Goal: Task Accomplishment & Management: Manage account settings

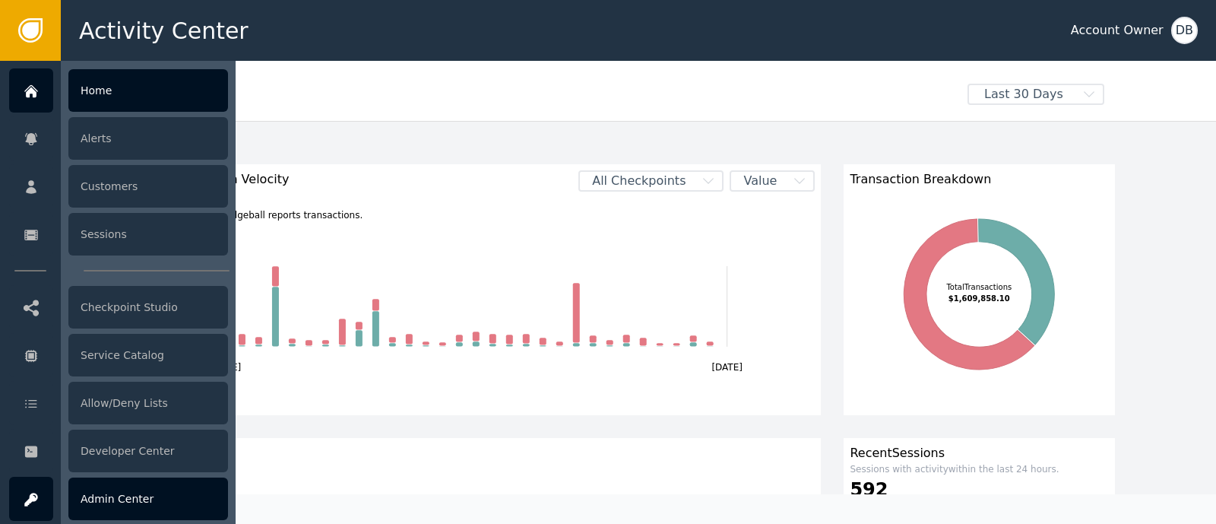
click at [168, 464] on div "Admin Center" at bounding box center [148, 498] width 160 height 43
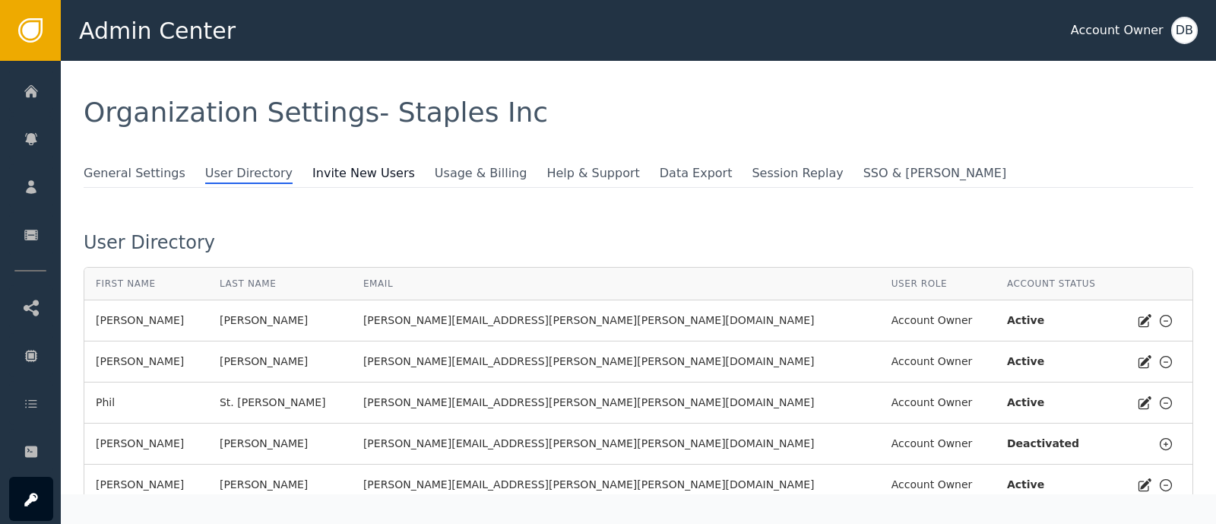
click at [420, 165] on span at bounding box center [427, 171] width 15 height 15
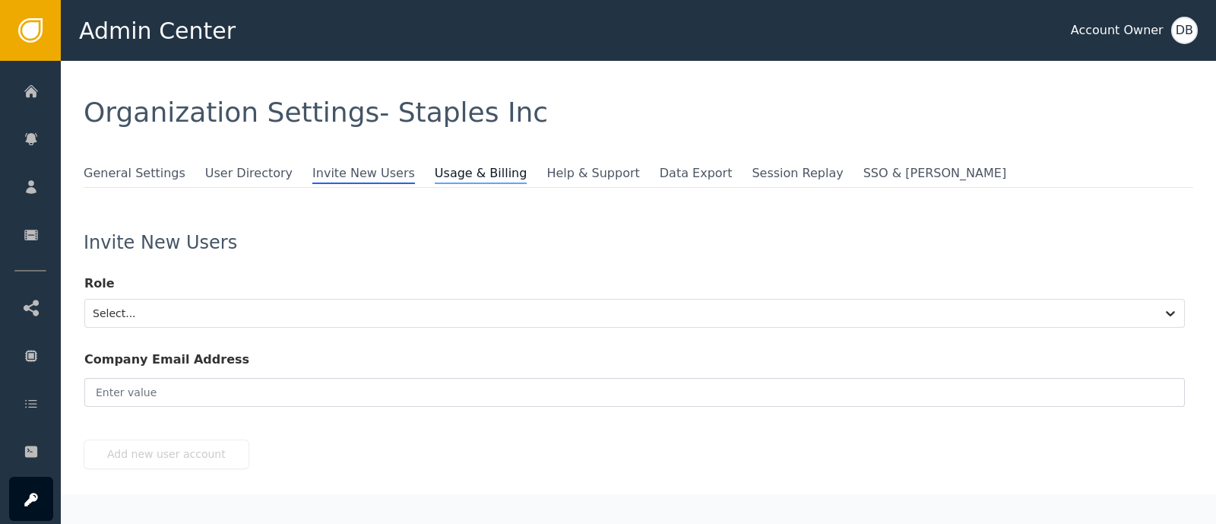
click at [435, 170] on span "Usage & Billing" at bounding box center [481, 174] width 93 height 20
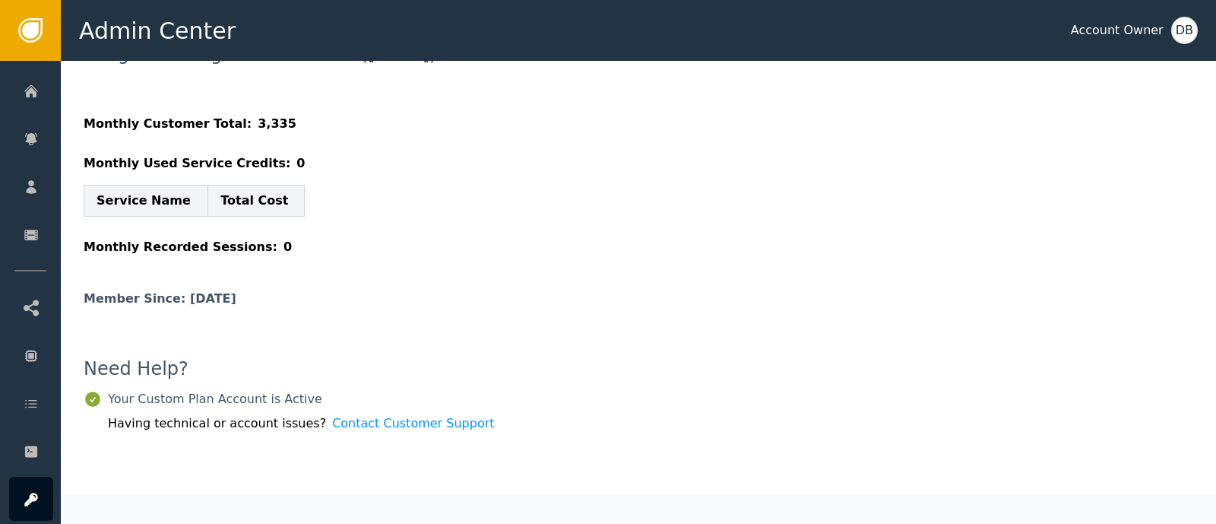
scroll to position [193, 0]
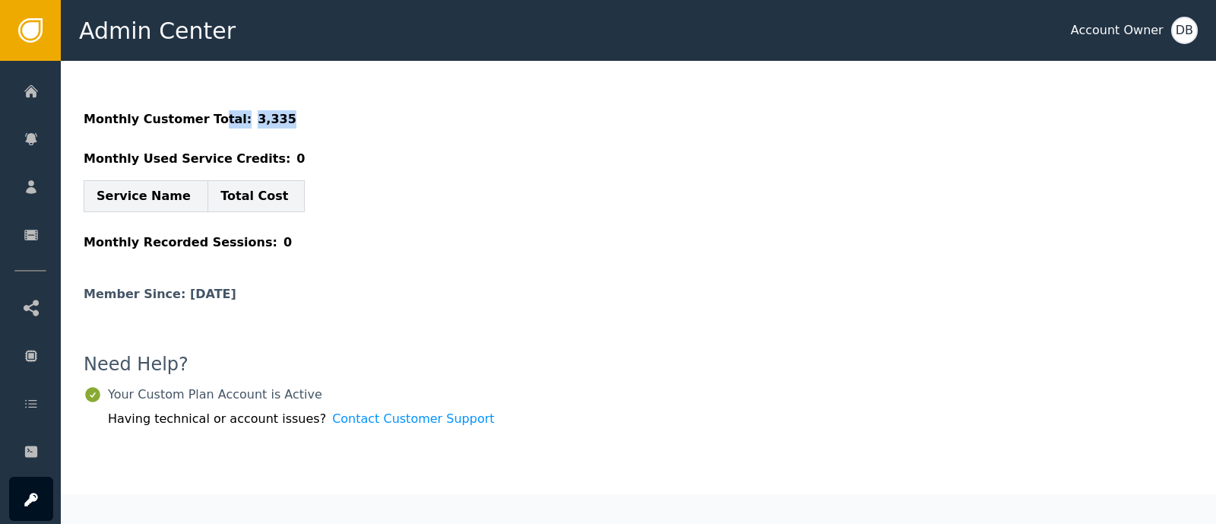
drag, startPoint x: 201, startPoint y: 113, endPoint x: 310, endPoint y: 123, distance: 109.2
click at [306, 123] on div "Monthly Customer Total: 3,335" at bounding box center [639, 119] width 1110 height 18
click at [353, 128] on div "Usage & Billing - Custom Plan ([DATE]) Monthly Customer Total: 3,335 Monthly Us…" at bounding box center [639, 148] width 1110 height 217
drag, startPoint x: 285, startPoint y: 115, endPoint x: 179, endPoint y: 111, distance: 105.7
click at [187, 110] on div "Monthly Customer Total: 3,335" at bounding box center [639, 119] width 1110 height 18
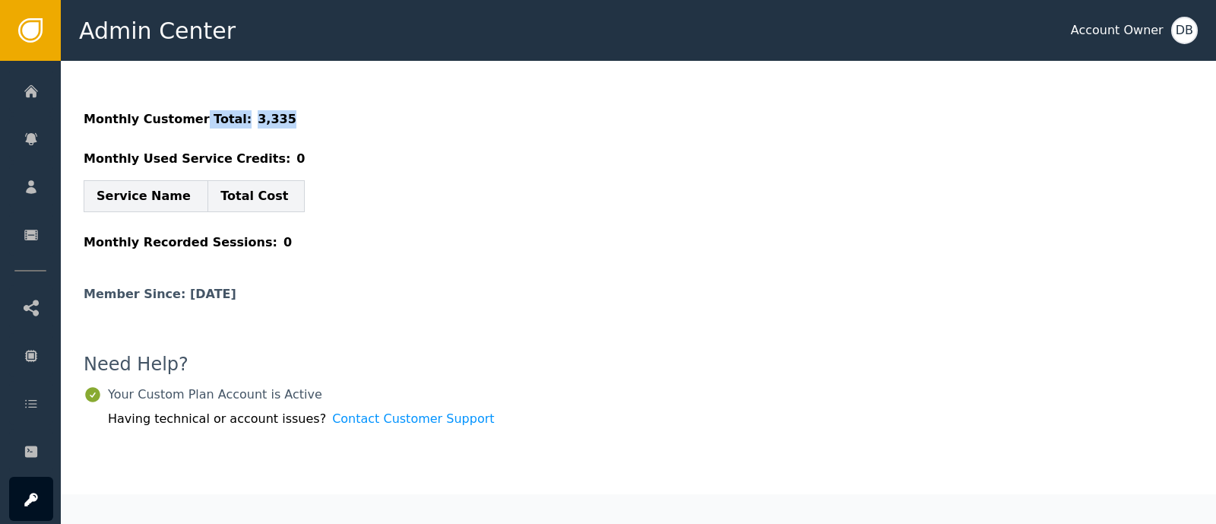
click at [258, 123] on span "3,335" at bounding box center [277, 119] width 39 height 18
drag, startPoint x: 227, startPoint y: 113, endPoint x: 271, endPoint y: 112, distance: 44.1
click at [271, 112] on div "Monthly Customer Total: 3,335" at bounding box center [639, 119] width 1110 height 18
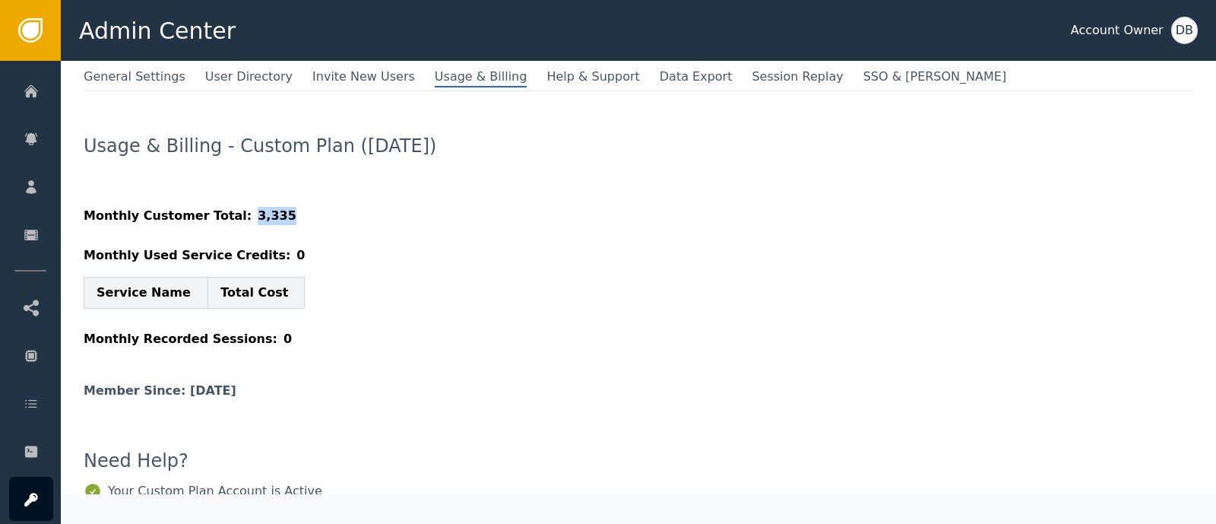
scroll to position [0, 0]
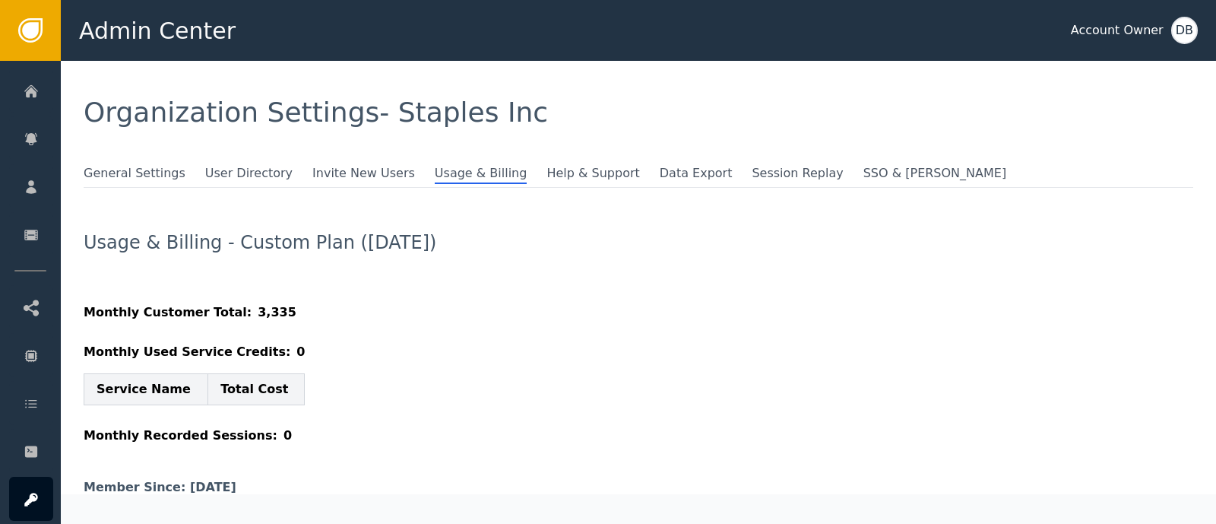
click at [445, 241] on span "Usage & Billing - Custom Plan ([DATE])" at bounding box center [285, 242] width 402 height 18
drag, startPoint x: 422, startPoint y: 255, endPoint x: 458, endPoint y: 256, distance: 35.7
click at [433, 255] on div "Usage & Billing - Custom Plan ([DATE])" at bounding box center [639, 254] width 1110 height 43
click at [327, 180] on span "Invite New Users" at bounding box center [363, 174] width 103 height 20
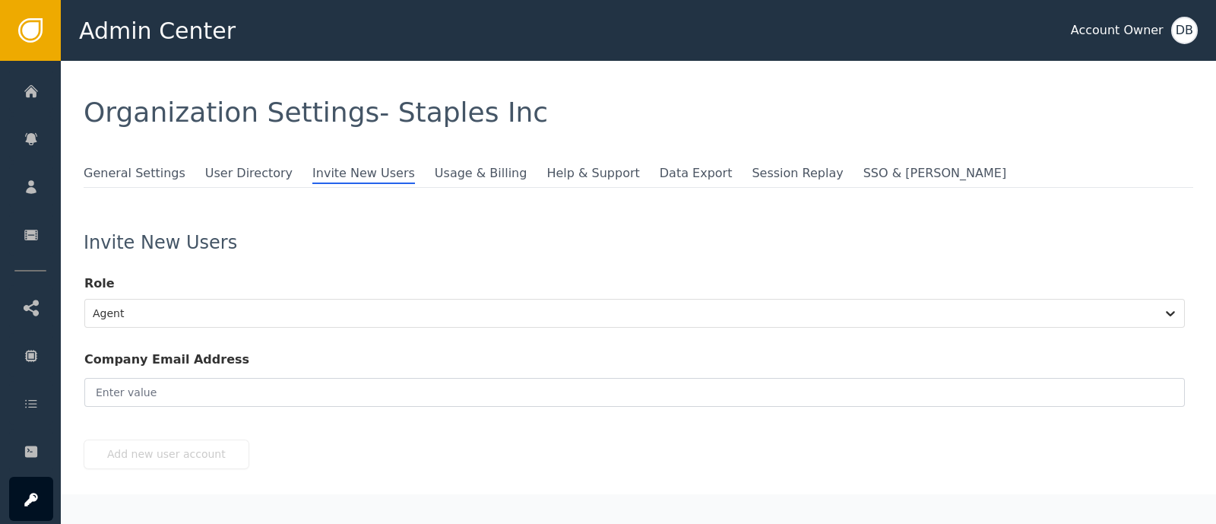
click at [228, 184] on div "General Settings User Directory Invite New Users Usage & Billing Help & Support…" at bounding box center [639, 176] width 1110 height 24
click at [233, 179] on span "User Directory" at bounding box center [248, 174] width 87 height 20
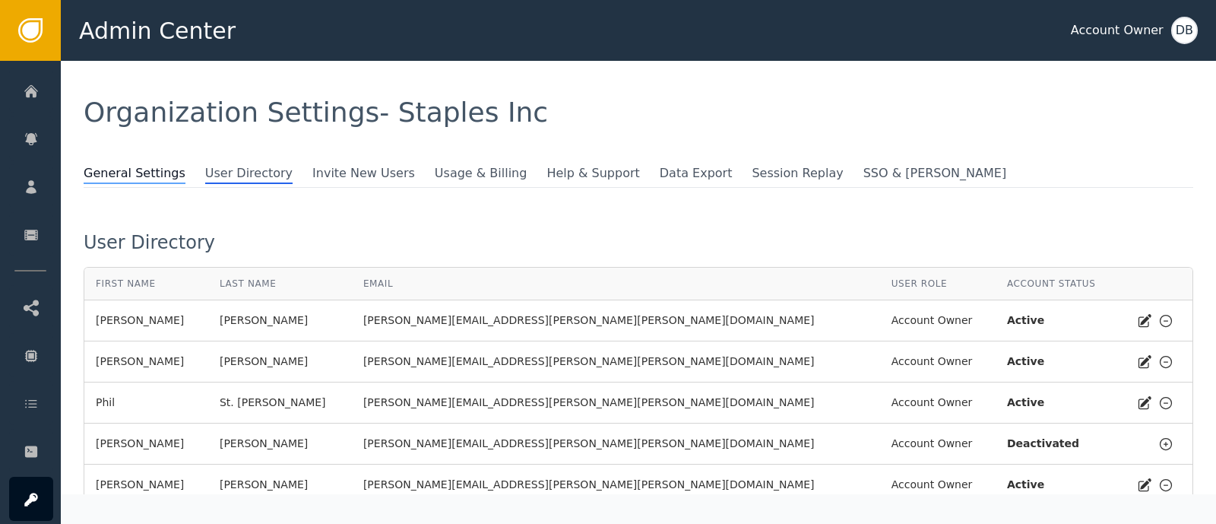
click at [131, 164] on span "General Settings" at bounding box center [135, 174] width 102 height 20
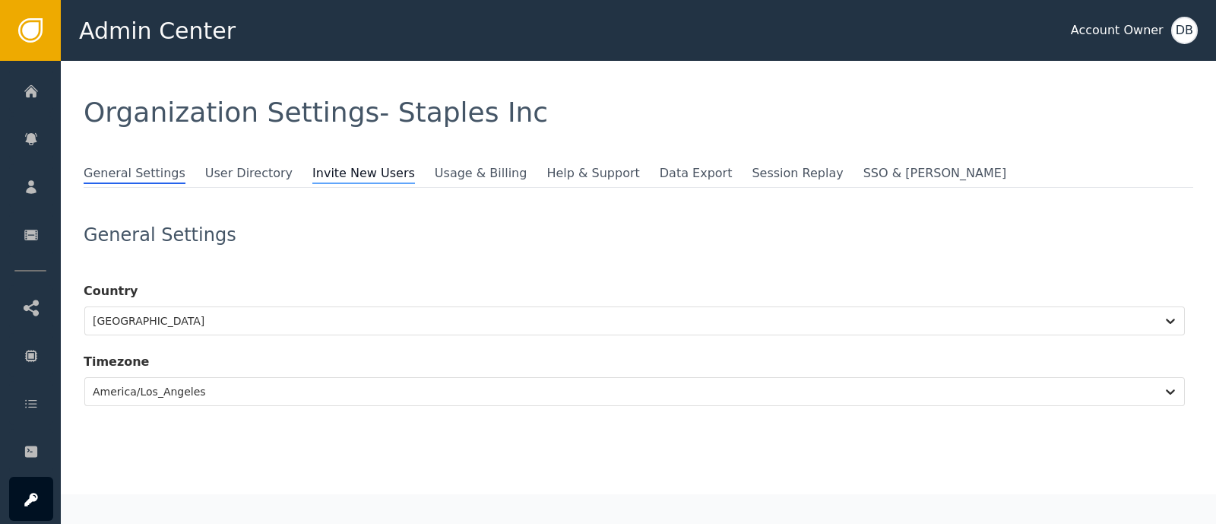
click at [312, 176] on span "Invite New Users" at bounding box center [363, 174] width 103 height 20
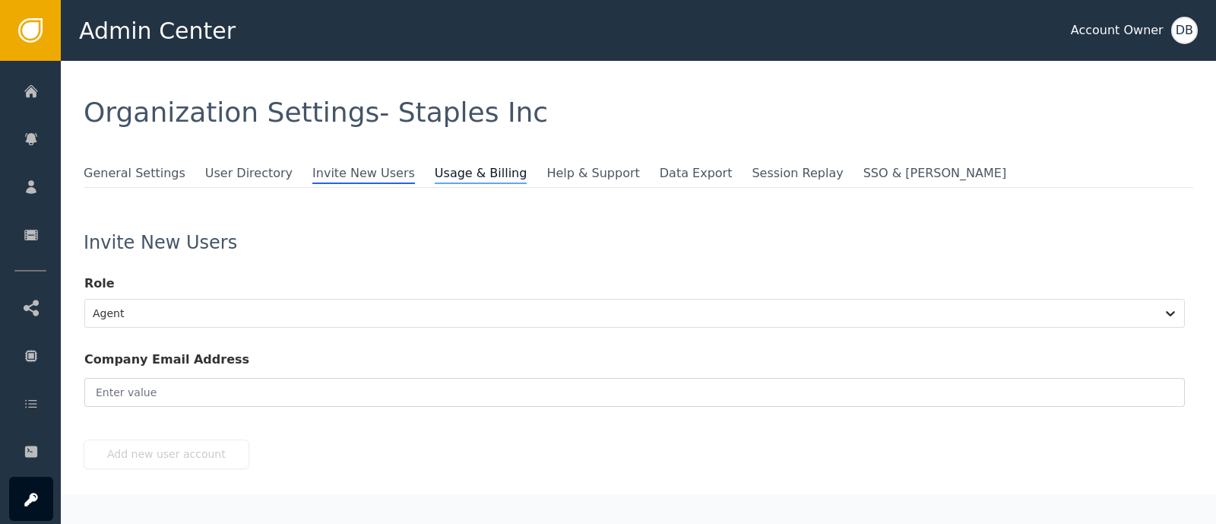
click at [435, 174] on span "Usage & Billing" at bounding box center [481, 174] width 93 height 20
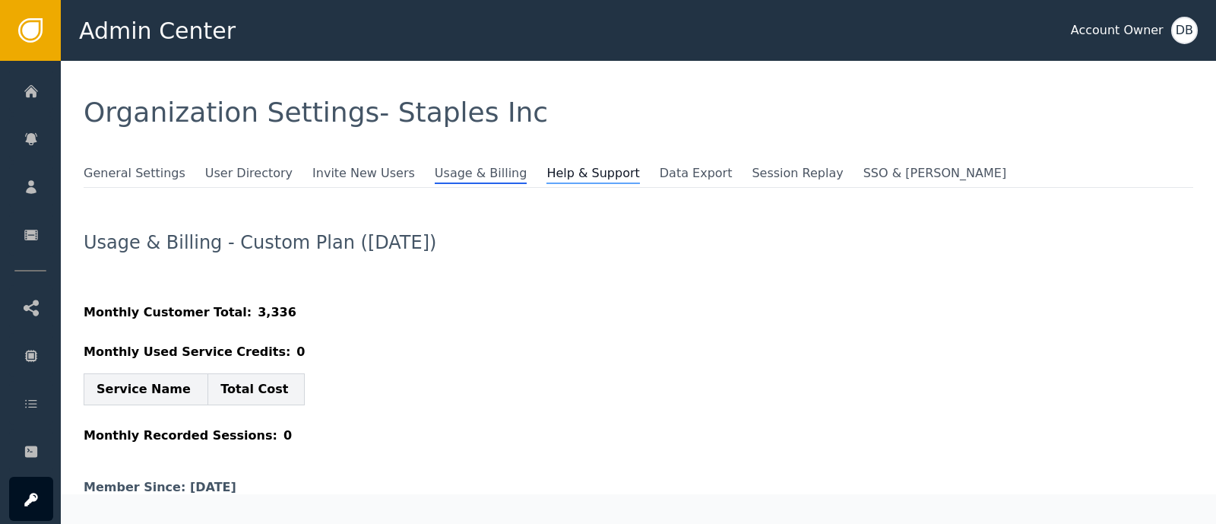
click at [547, 176] on span "Help & Support" at bounding box center [593, 174] width 93 height 20
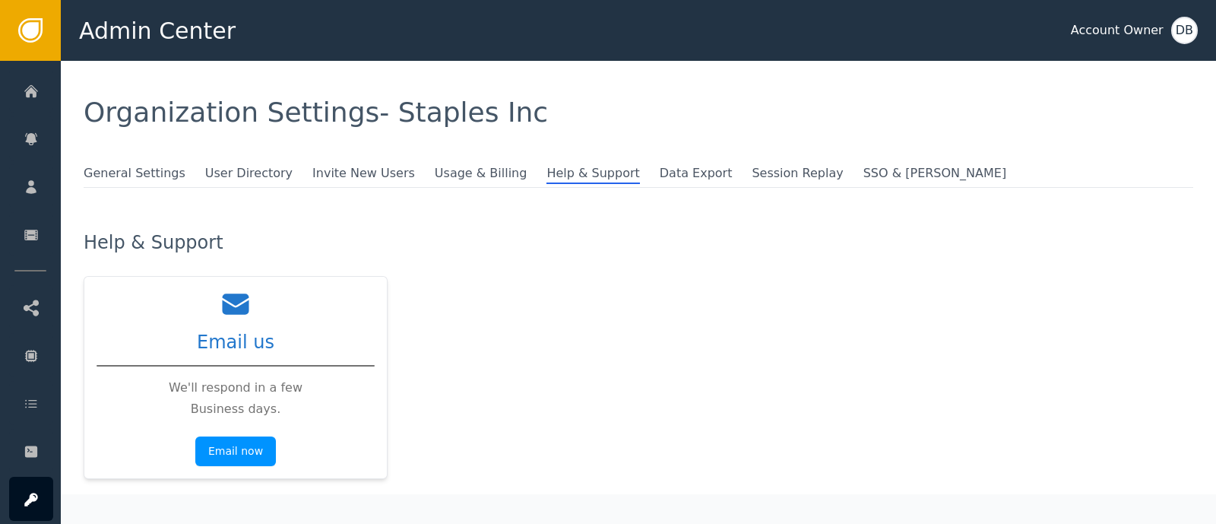
click at [435, 182] on li "Usage & Billing" at bounding box center [491, 174] width 113 height 20
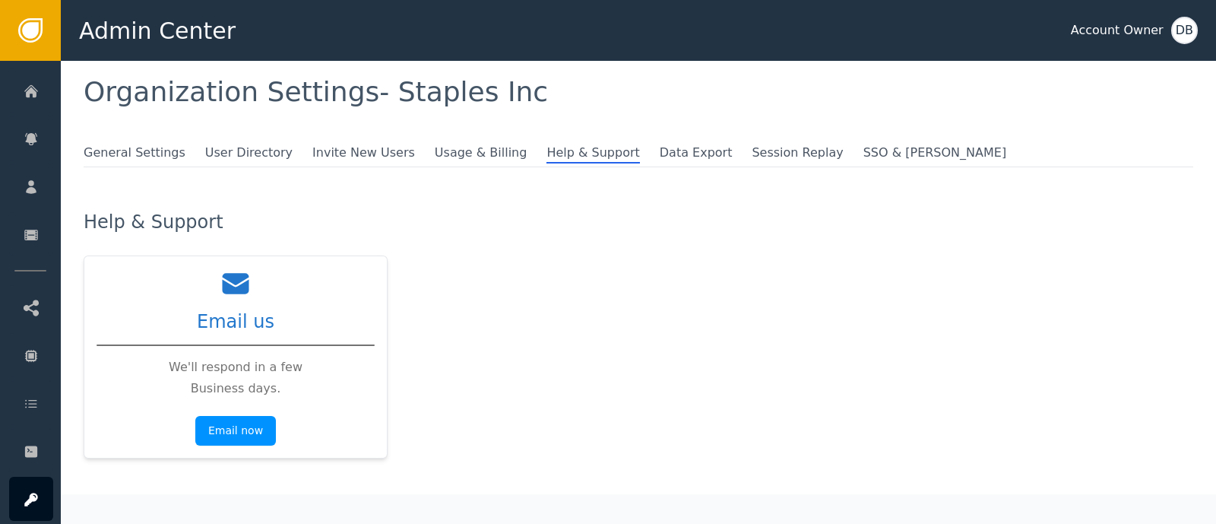
scroll to position [45, 0]
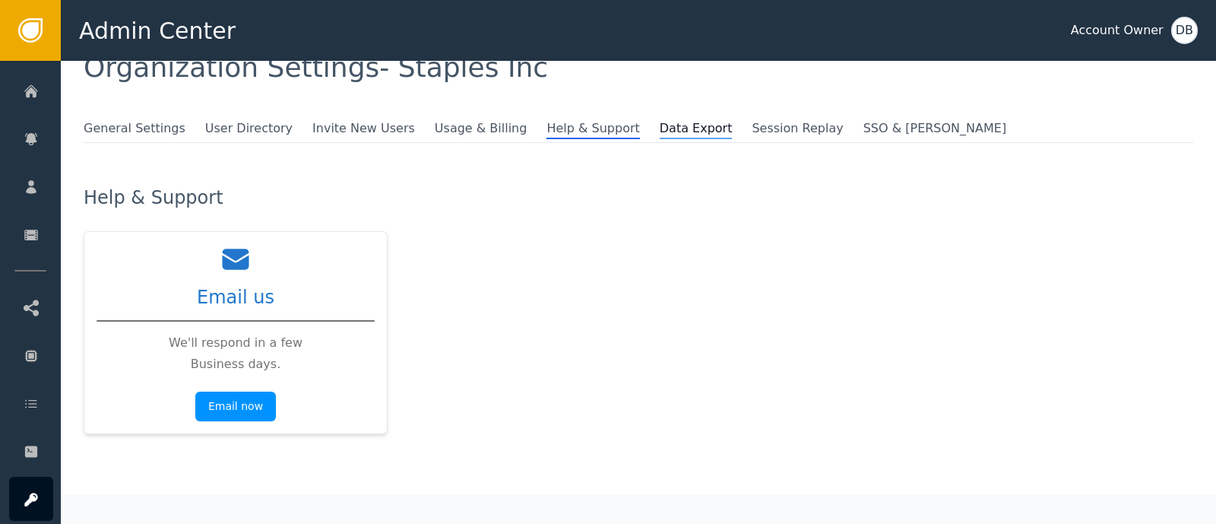
click at [660, 127] on span "Data Export" at bounding box center [696, 129] width 73 height 20
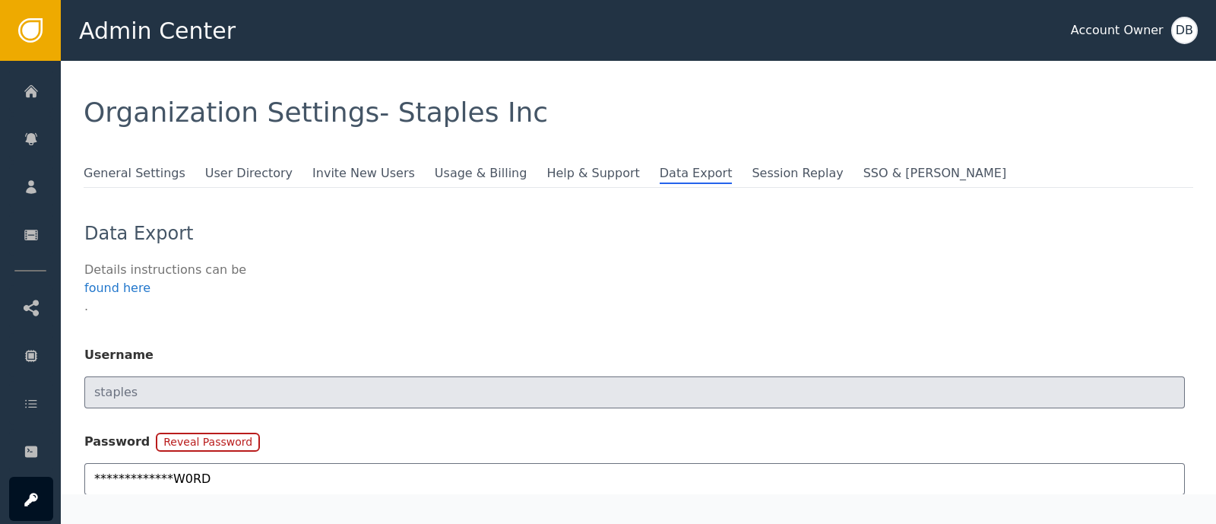
click at [695, 189] on div "Data Export Details instructions can be found here . Username staples Password …" at bounding box center [634, 388] width 1101 height 400
click at [752, 179] on span "Session Replay" at bounding box center [797, 174] width 91 height 20
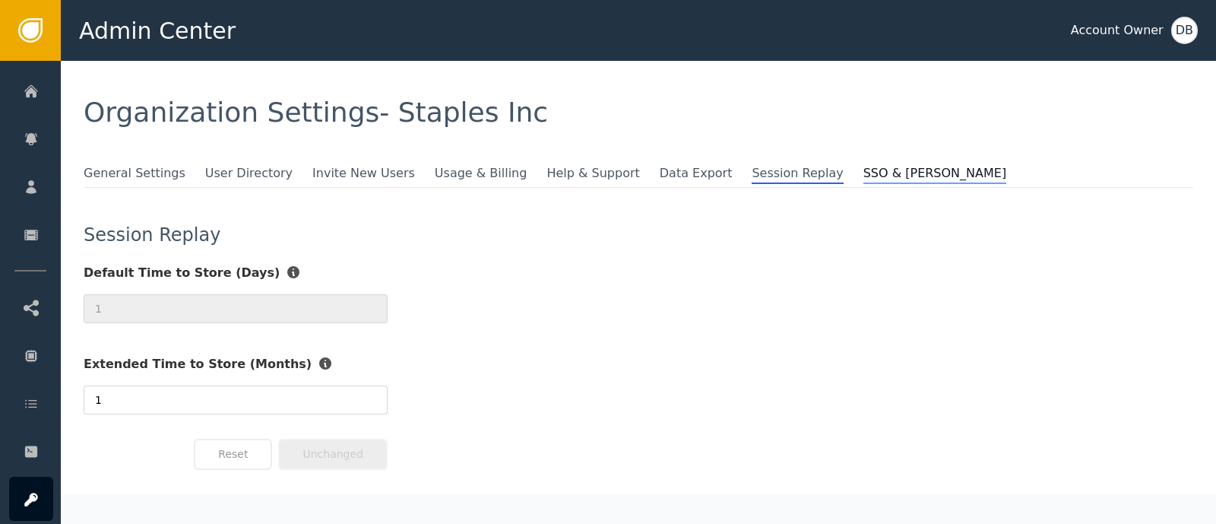
click at [864, 173] on span "SSO & [PERSON_NAME]" at bounding box center [935, 174] width 143 height 20
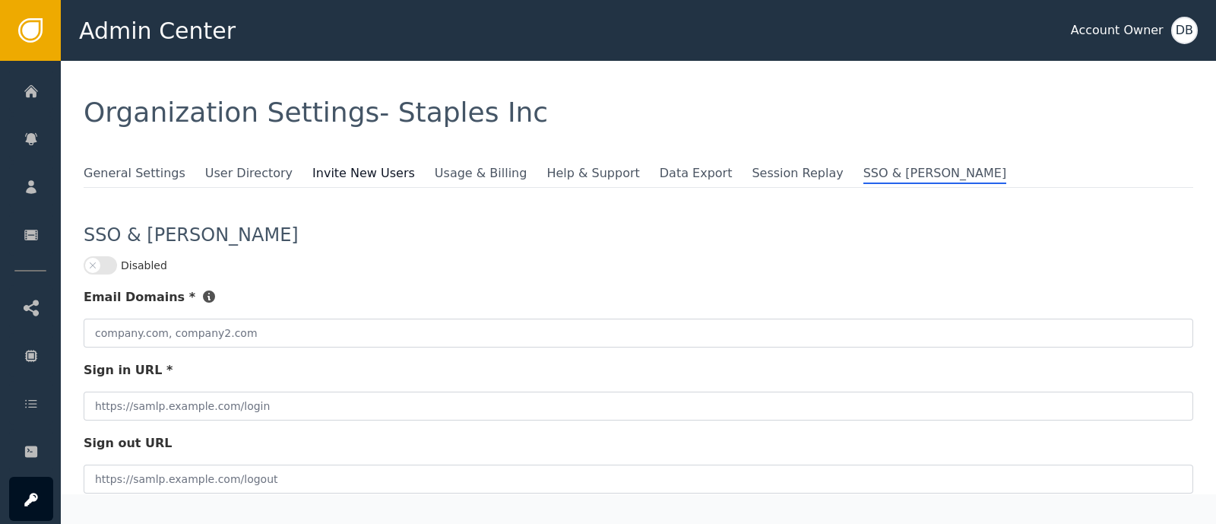
click at [420, 166] on span at bounding box center [427, 171] width 15 height 15
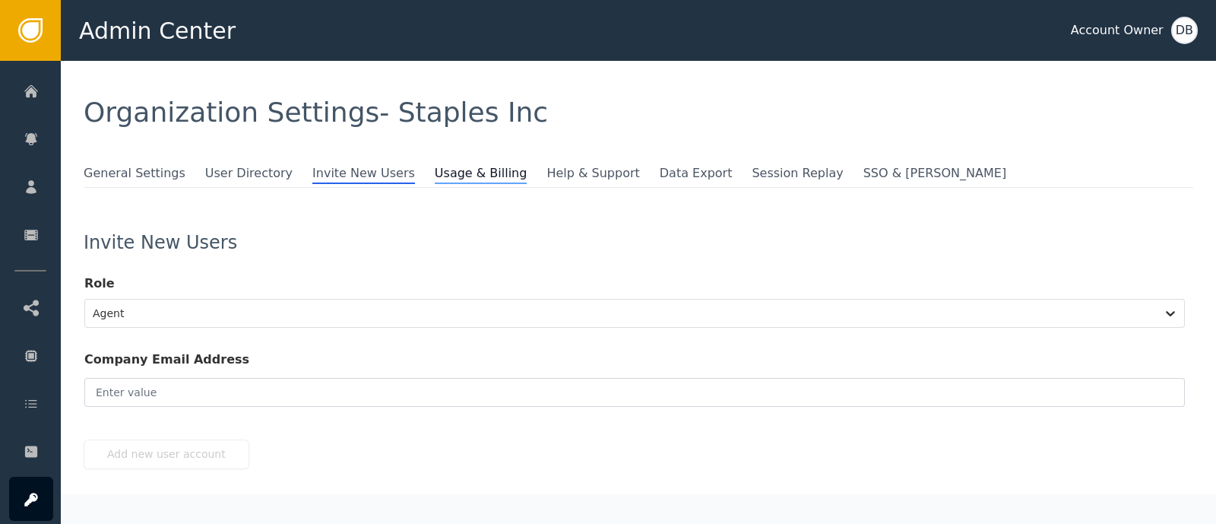
click at [435, 171] on span "Usage & Billing" at bounding box center [481, 174] width 93 height 20
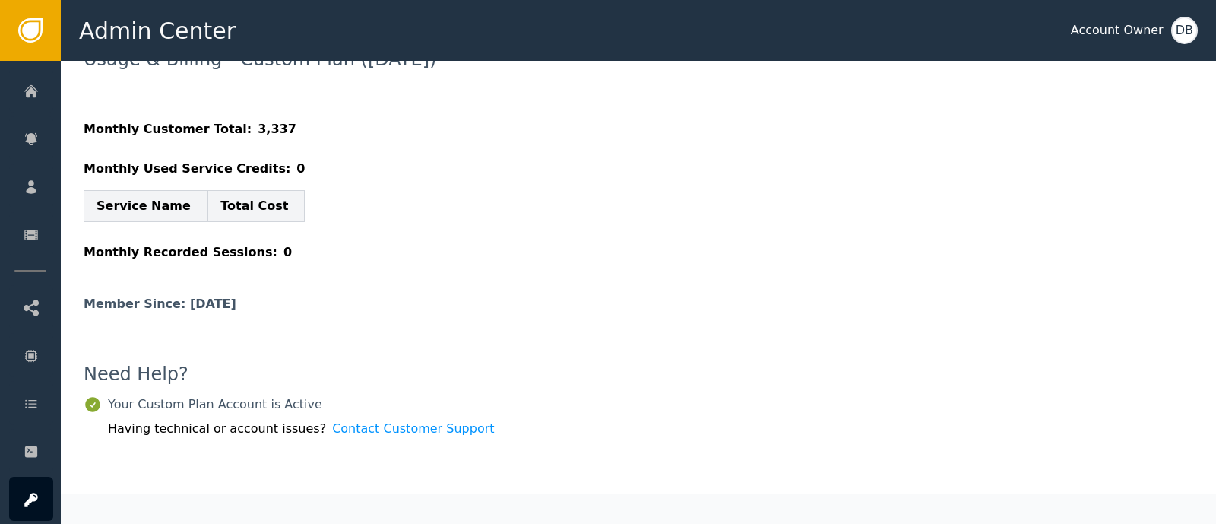
scroll to position [193, 0]
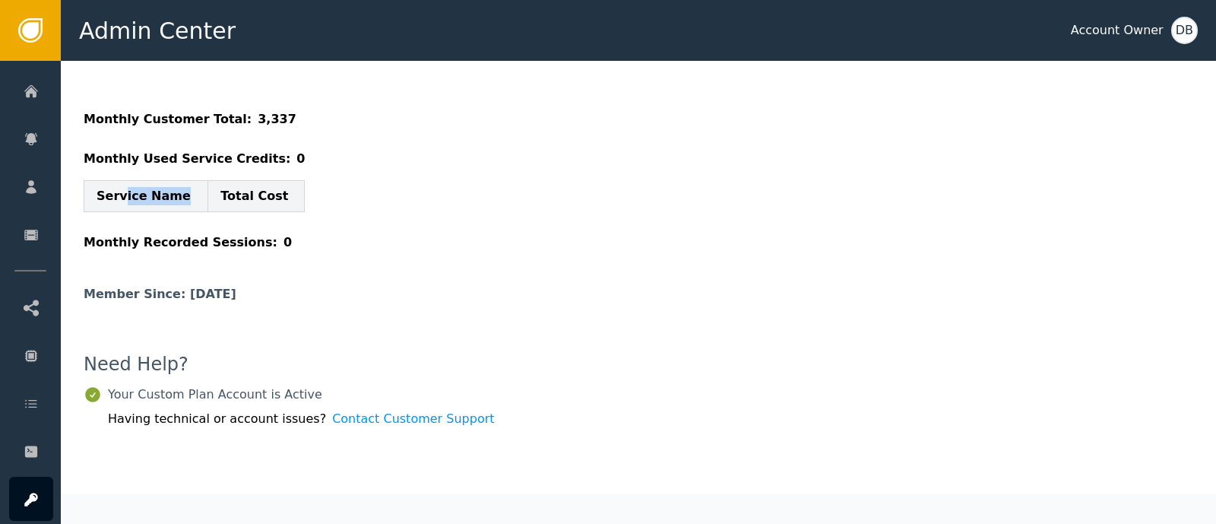
drag, startPoint x: 118, startPoint y: 197, endPoint x: 213, endPoint y: 203, distance: 95.2
click at [194, 201] on tr "Service Name Total Cost" at bounding box center [194, 196] width 220 height 31
drag, startPoint x: 220, startPoint y: 203, endPoint x: 278, endPoint y: 197, distance: 58.1
click at [276, 197] on div "Monthly Used Service Credits: 0 Service Name Total Cost" at bounding box center [639, 181] width 1110 height 62
click at [366, 233] on div "Monthly Recorded Sessions: 0" at bounding box center [639, 242] width 1110 height 18
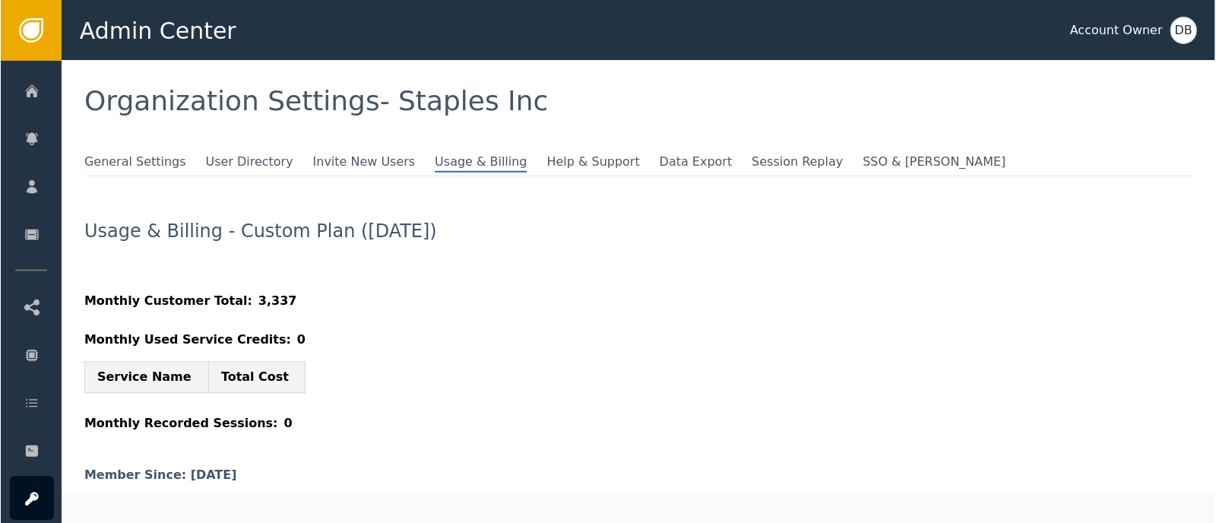
scroll to position [0, 0]
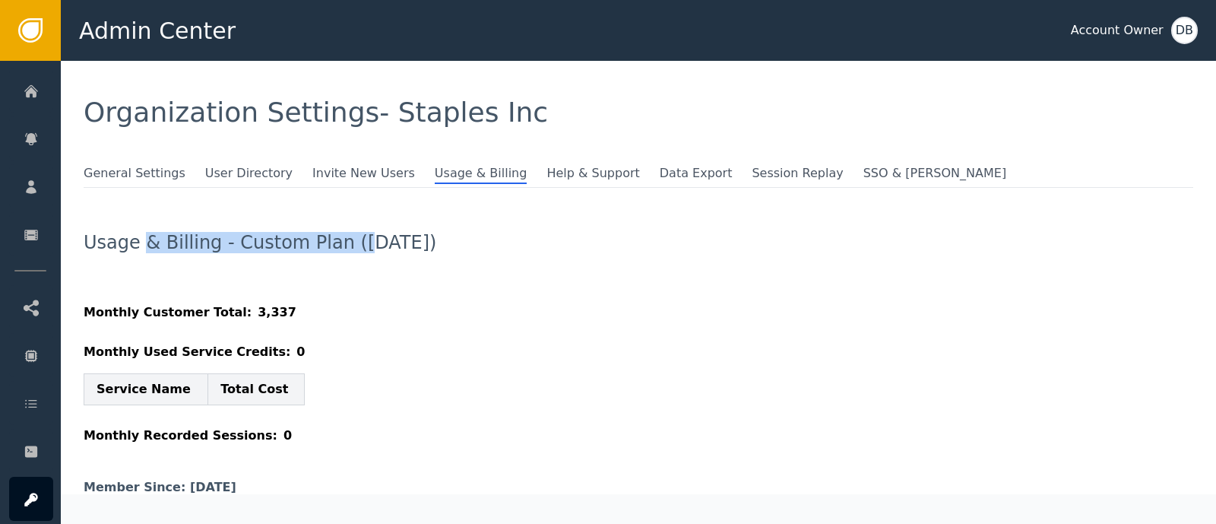
drag, startPoint x: 141, startPoint y: 240, endPoint x: 378, endPoint y: 241, distance: 237.2
click at [369, 241] on span "Usage & Billing - Custom Plan ([DATE])" at bounding box center [285, 242] width 402 height 18
click at [378, 241] on span "Usage & Billing - Custom Plan ([DATE])" at bounding box center [285, 242] width 402 height 18
click at [153, 394] on th "Service Name" at bounding box center [146, 389] width 124 height 31
drag, startPoint x: 253, startPoint y: 402, endPoint x: 303, endPoint y: 322, distance: 94.5
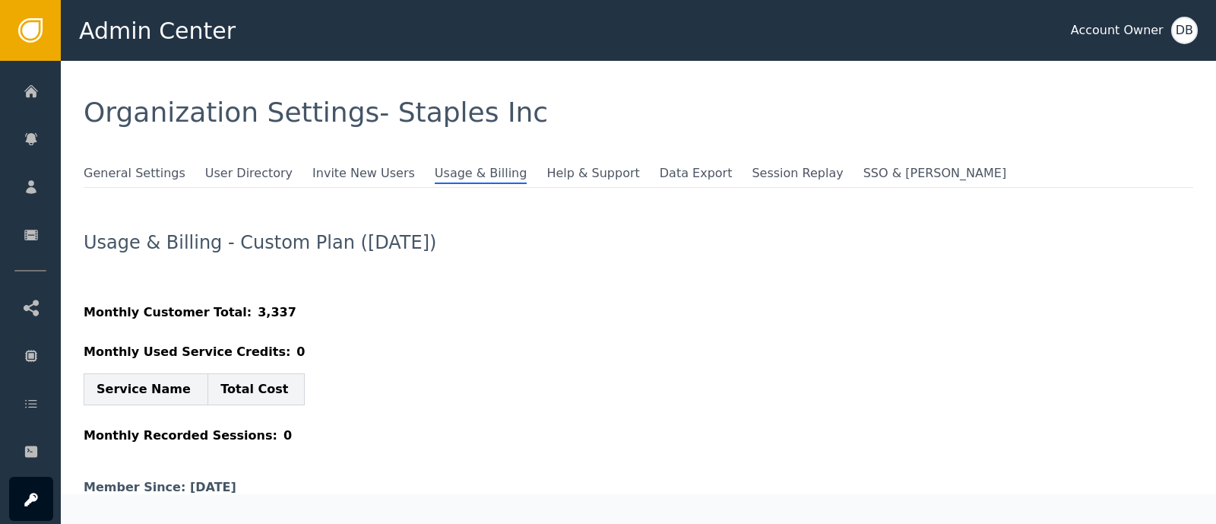
click at [253, 404] on th "Total Cost" at bounding box center [256, 389] width 97 height 31
click at [349, 240] on span "Usage & Billing - Custom Plan ([DATE])" at bounding box center [285, 242] width 402 height 18
